Goal: Check status: Check status

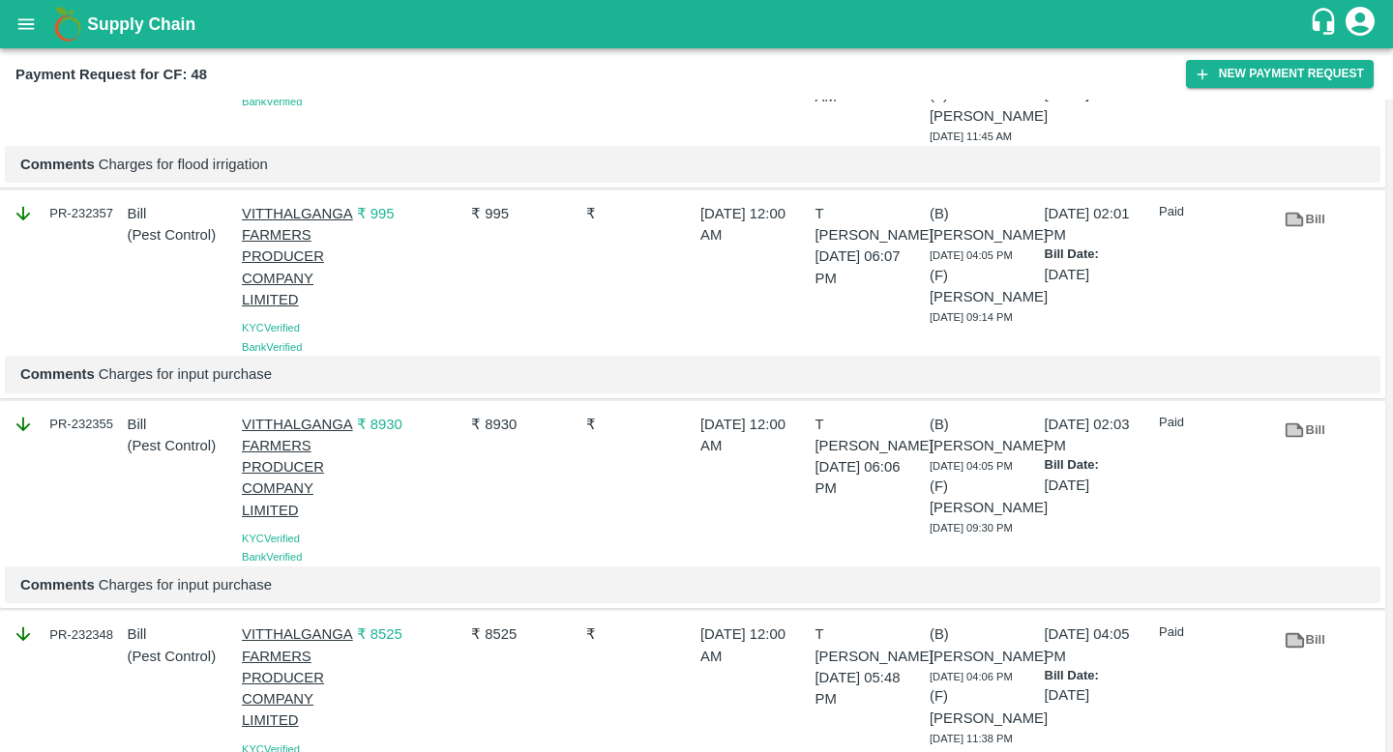
scroll to position [1049, 0]
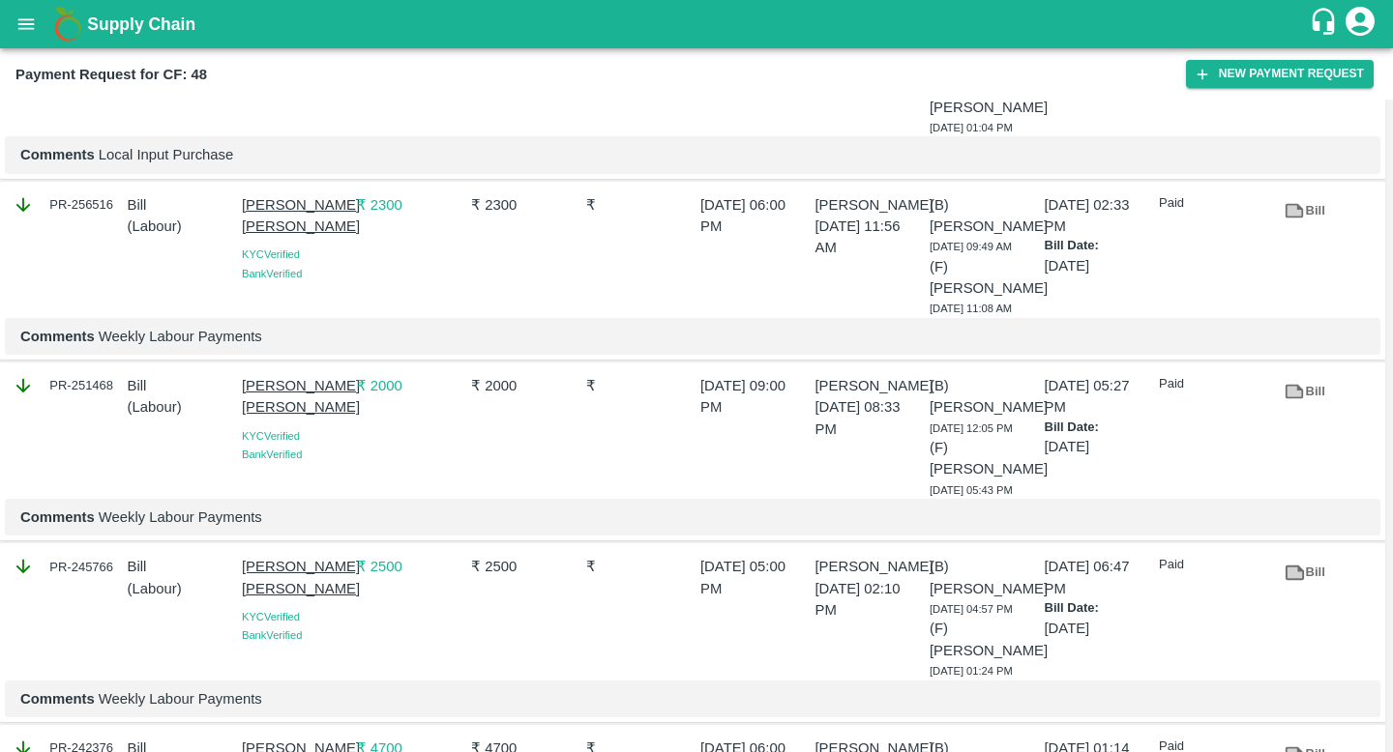
click at [1313, 409] on link "Bill" at bounding box center [1305, 392] width 62 height 34
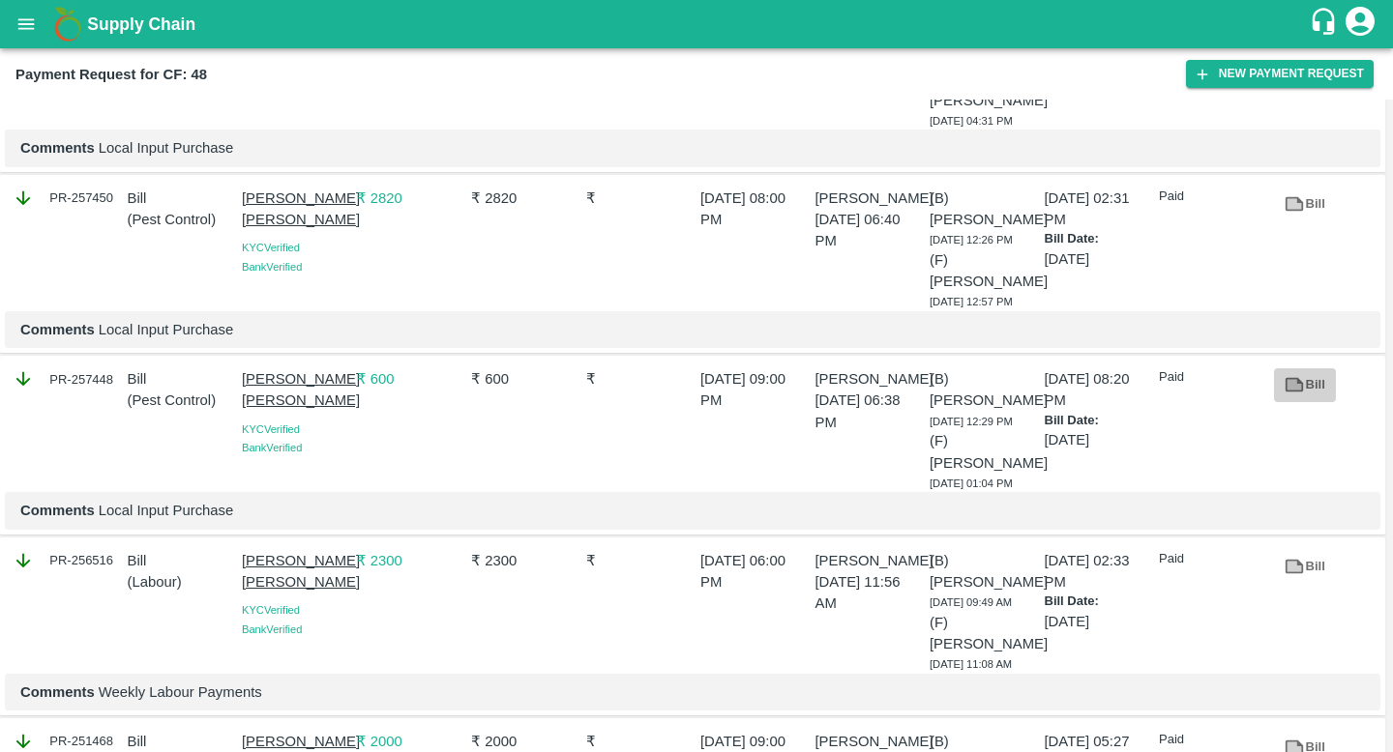
click at [1304, 402] on link "Bill" at bounding box center [1305, 385] width 62 height 34
click at [1288, 209] on icon at bounding box center [1294, 203] width 15 height 11
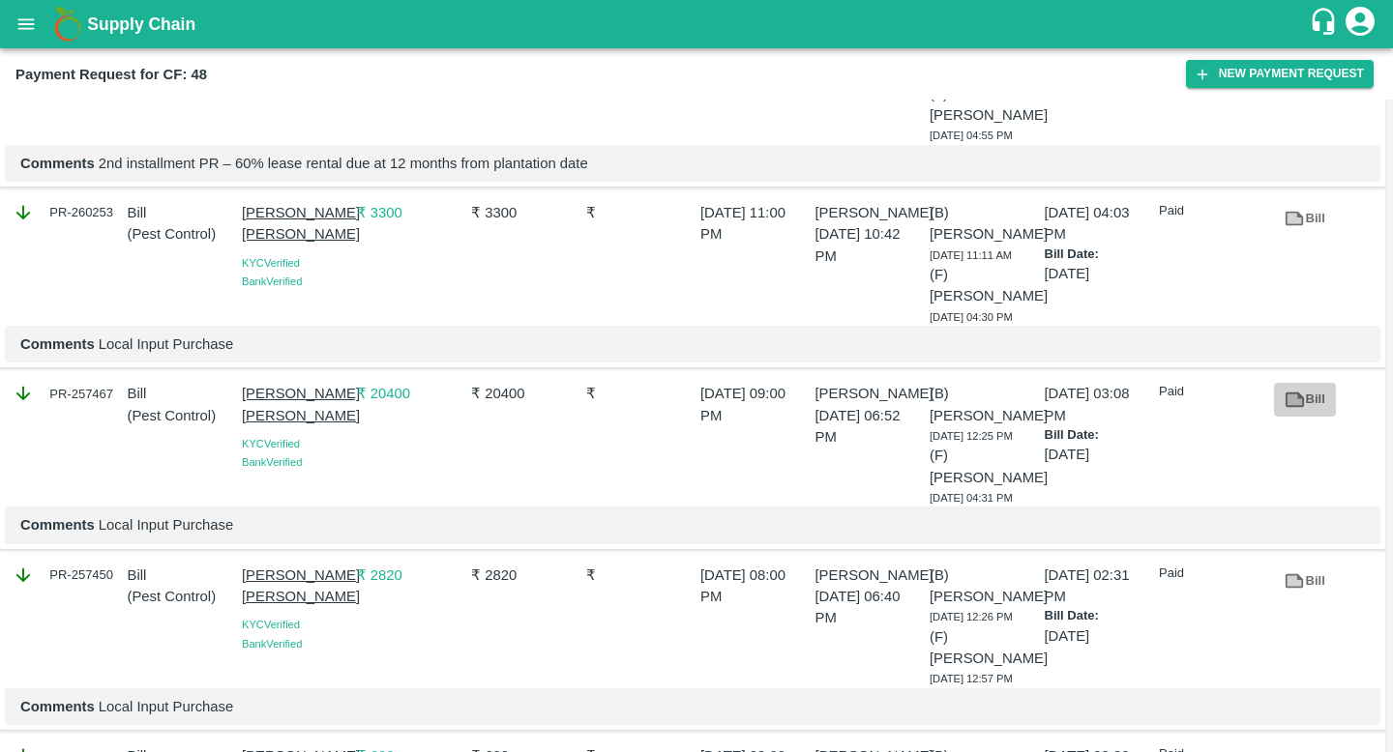
click at [1317, 417] on link "Bill" at bounding box center [1305, 400] width 62 height 34
click at [1287, 224] on icon at bounding box center [1294, 219] width 15 height 11
click at [24, 14] on icon "open drawer" at bounding box center [25, 24] width 21 height 21
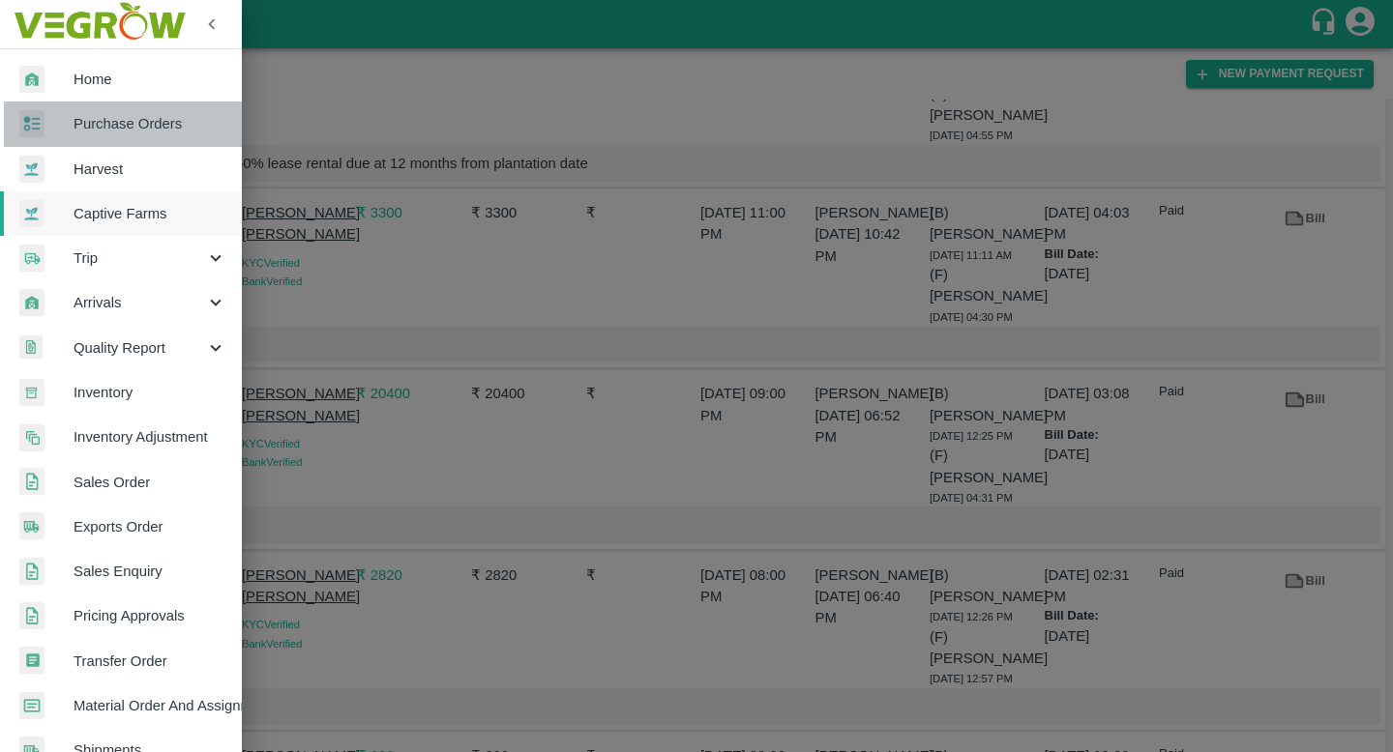
click at [126, 128] on span "Purchase Orders" at bounding box center [150, 123] width 153 height 21
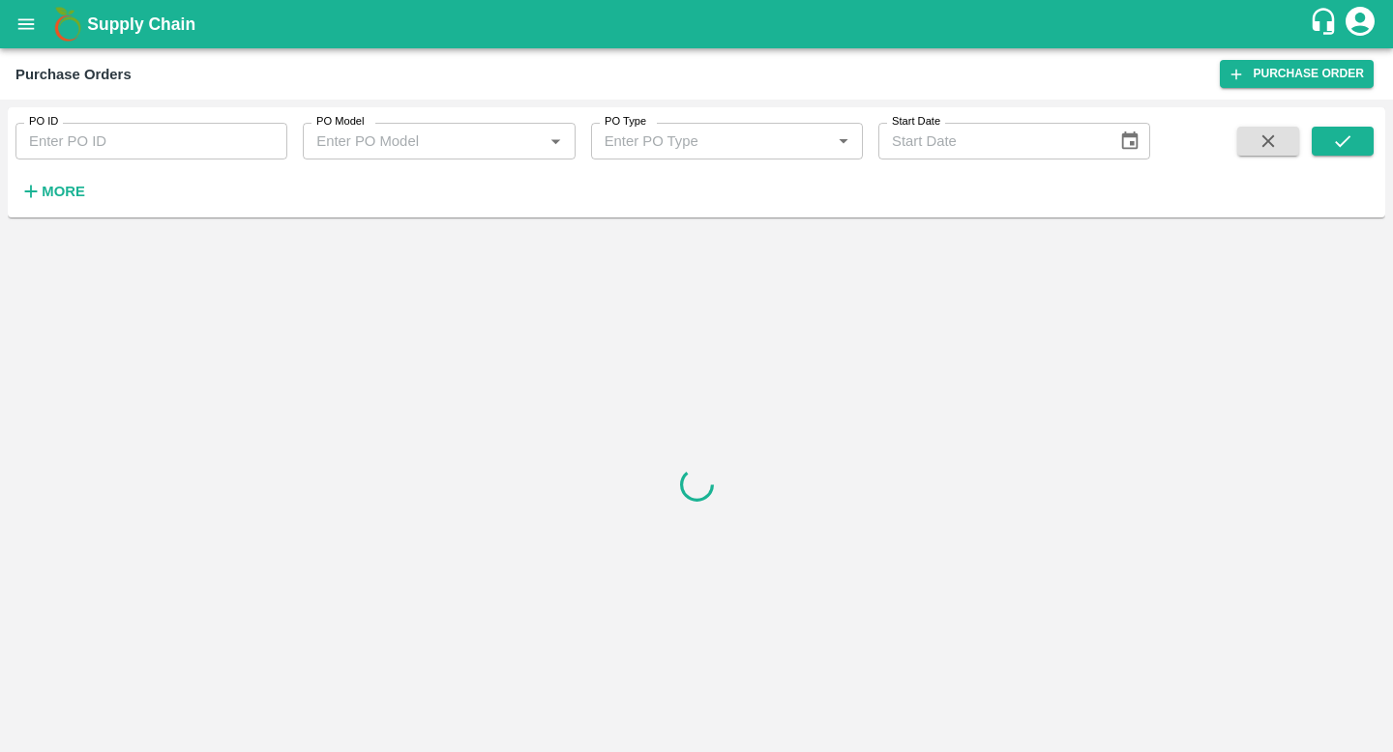
click at [144, 133] on input "PO ID" at bounding box center [151, 141] width 272 height 37
paste input "110491"
type input "110491"
click at [1339, 132] on icon "submit" at bounding box center [1342, 141] width 21 height 21
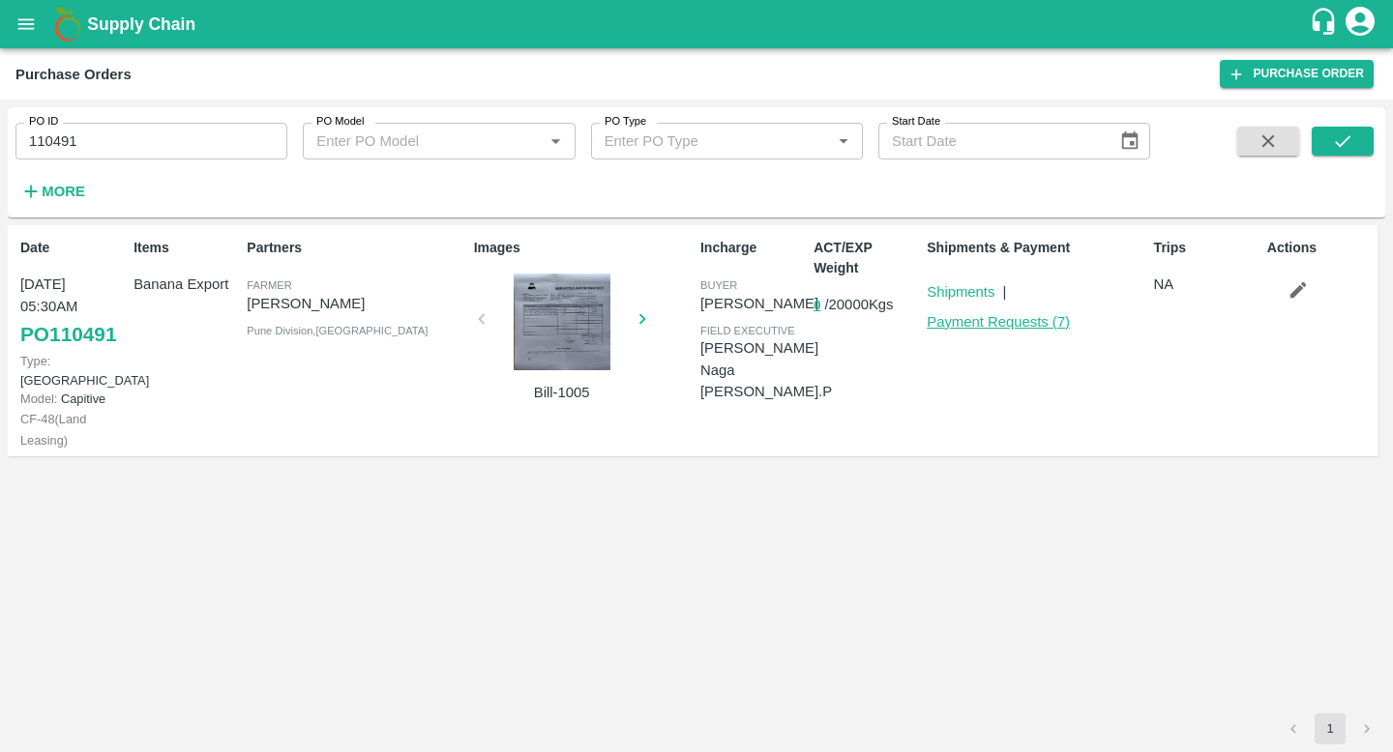
click at [1024, 316] on link "Payment Requests ( 7 )" at bounding box center [998, 321] width 143 height 15
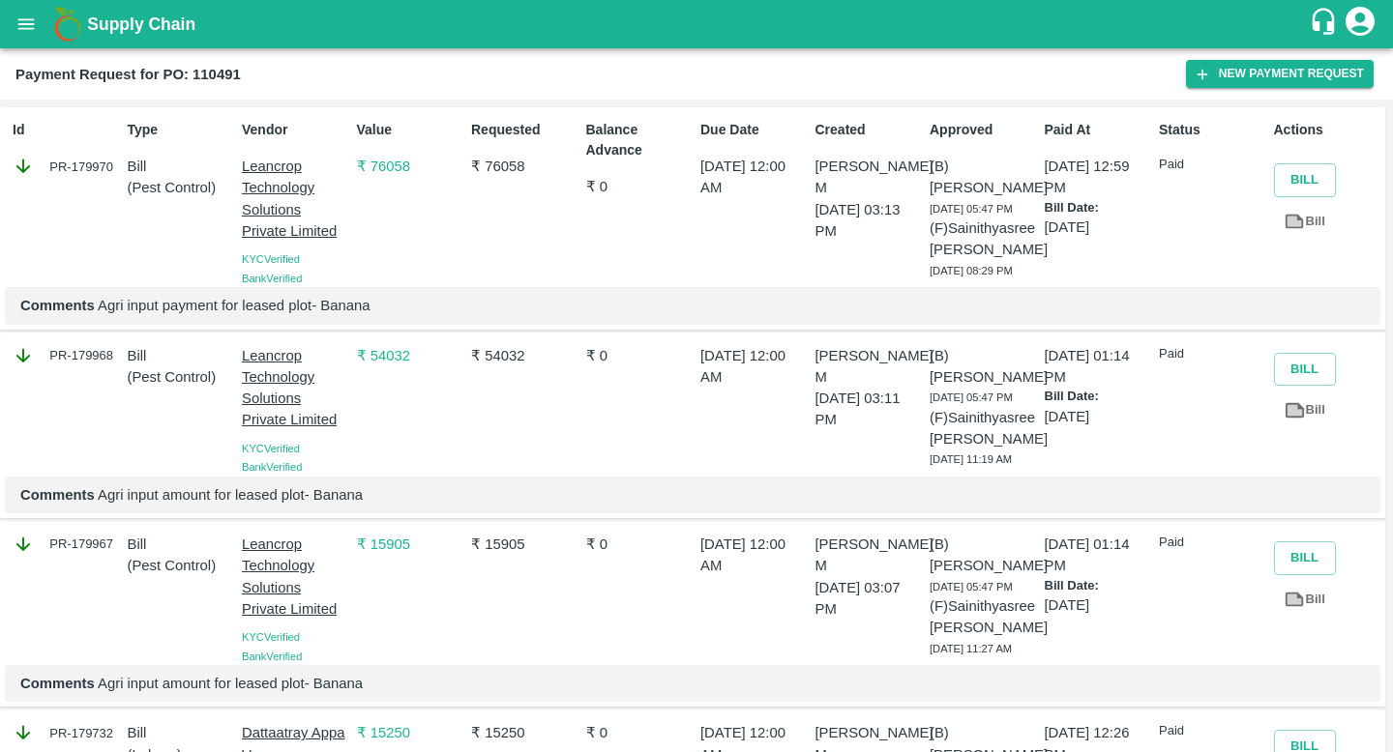
scroll to position [881, 0]
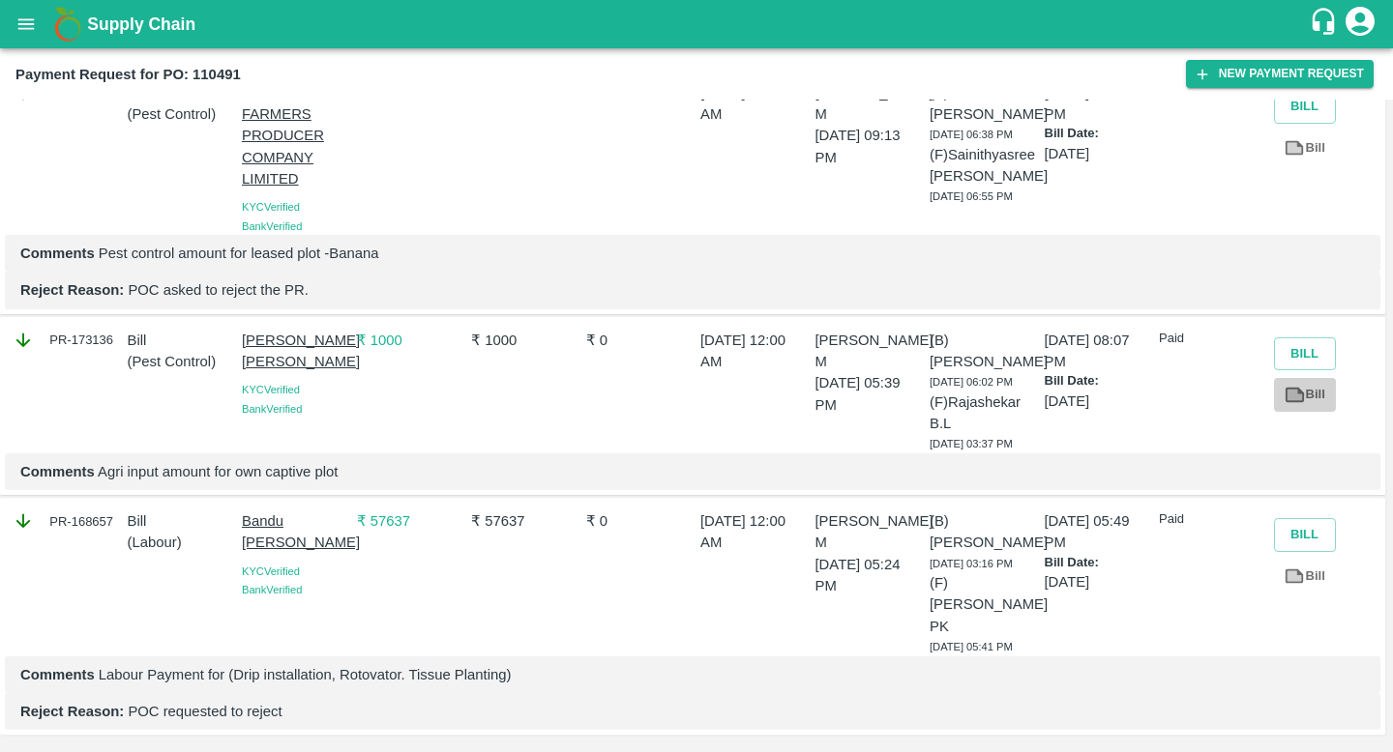
click at [1292, 400] on icon at bounding box center [1294, 395] width 15 height 11
click at [1298, 159] on icon at bounding box center [1293, 147] width 21 height 21
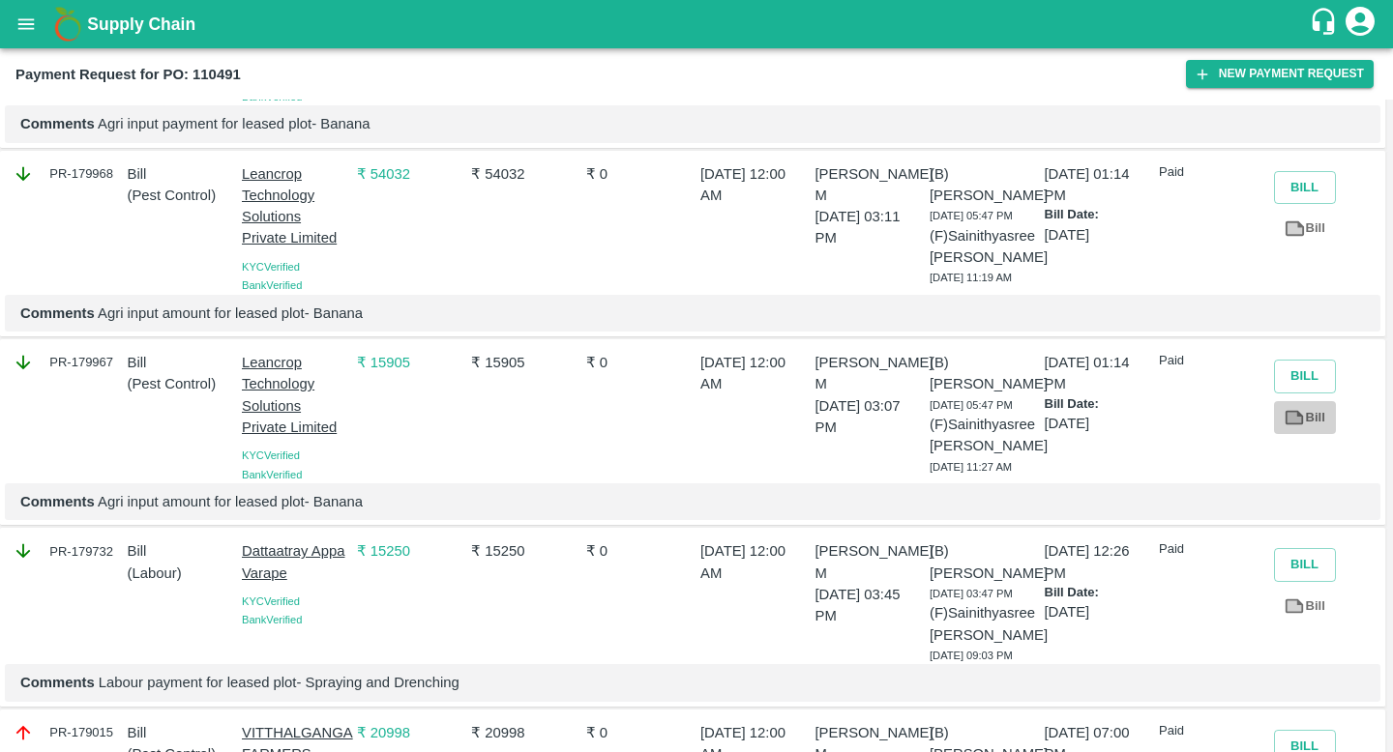
click at [1287, 423] on icon at bounding box center [1294, 417] width 15 height 11
click at [1283, 239] on icon at bounding box center [1293, 228] width 21 height 21
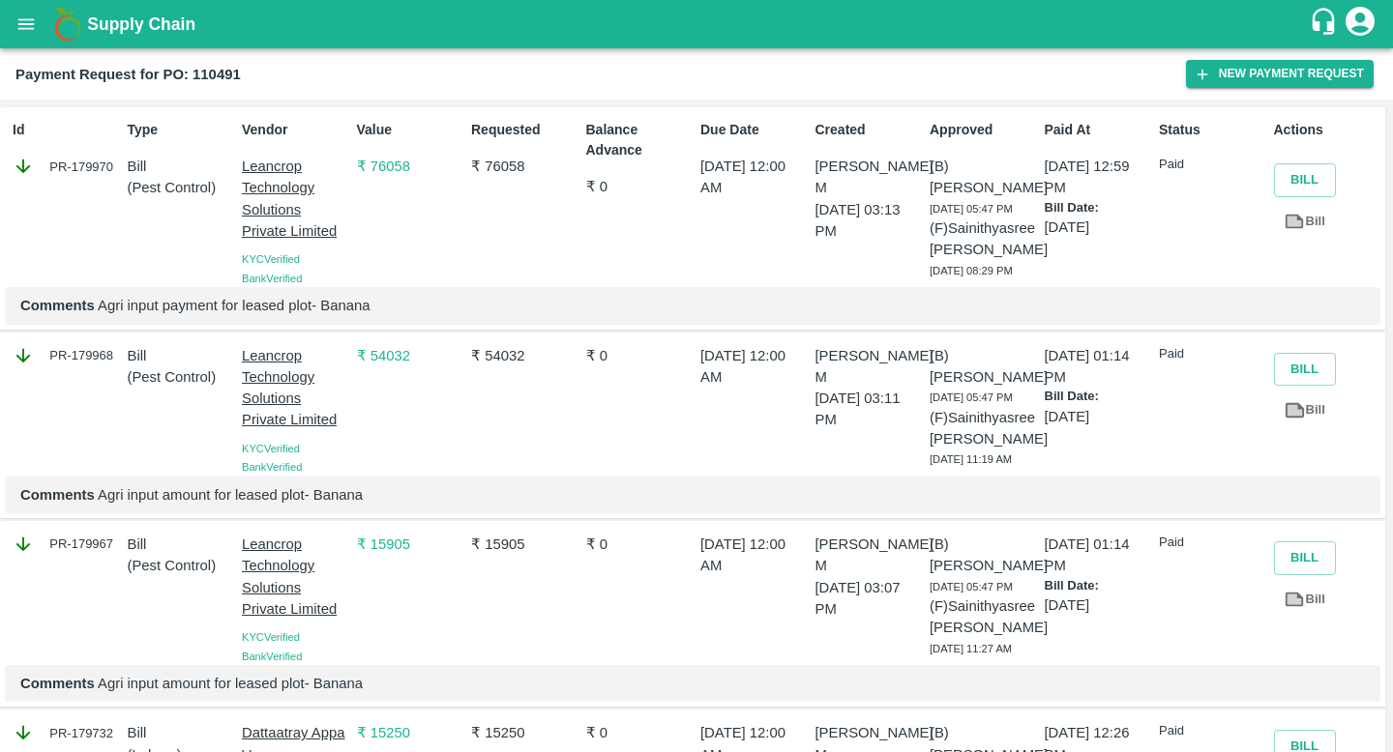
click at [1313, 216] on link "Bill" at bounding box center [1305, 222] width 62 height 34
